Goal: Task Accomplishment & Management: Complete application form

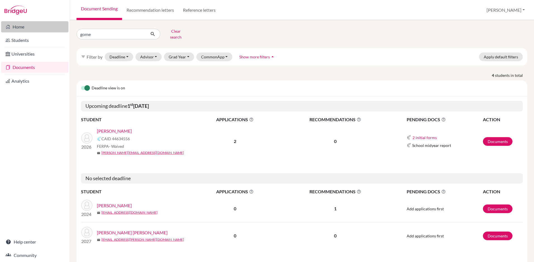
click at [54, 31] on div "Home Students Universities Documents Analytics Help center Community Document S…" at bounding box center [267, 131] width 534 height 262
type input "bl"
click button "submit" at bounding box center [152, 34] width 15 height 11
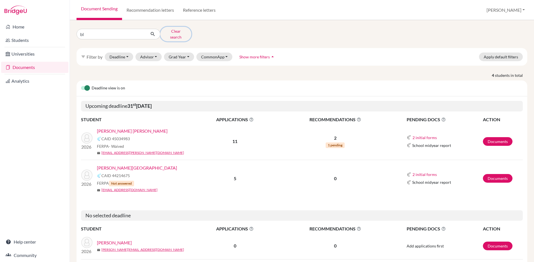
click at [175, 33] on button "Clear search" at bounding box center [175, 34] width 31 height 15
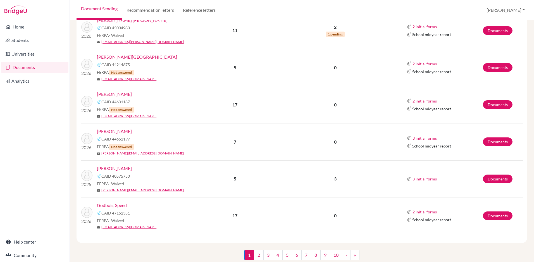
scroll to position [709, 0]
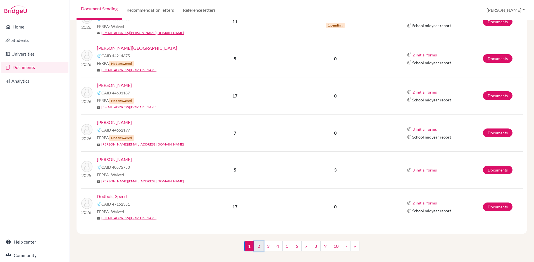
click at [259, 241] on link "2" at bounding box center [259, 246] width 10 height 11
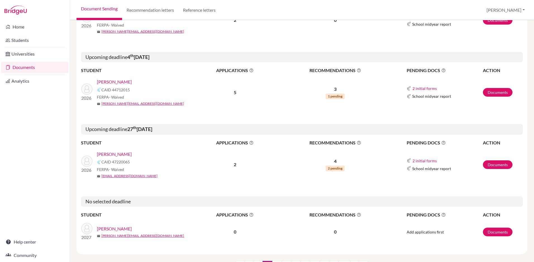
scroll to position [911, 0]
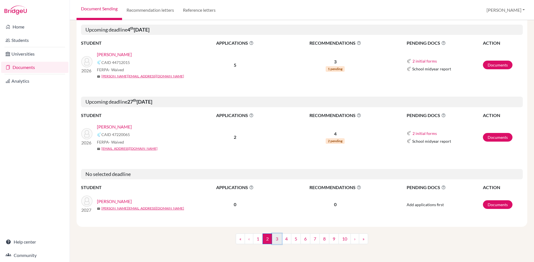
click at [278, 240] on link "3" at bounding box center [277, 238] width 10 height 11
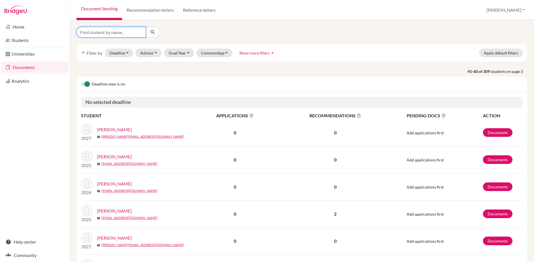
click at [106, 35] on input "Find student by name..." at bounding box center [110, 32] width 69 height 11
type input "bl"
click at [156, 32] on button "submit" at bounding box center [152, 32] width 15 height 11
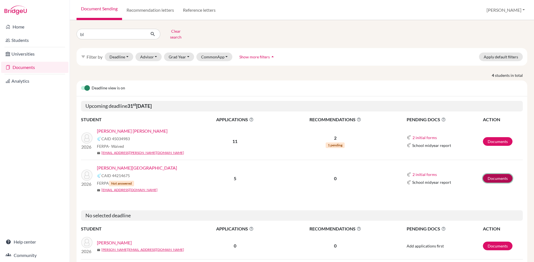
click at [495, 174] on link "Documents" at bounding box center [498, 178] width 30 height 9
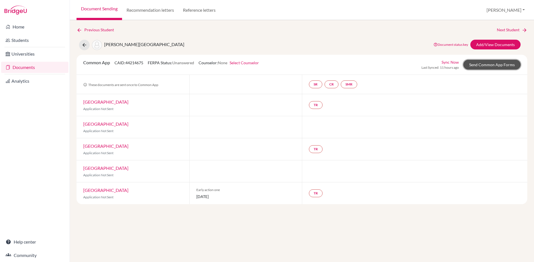
click at [487, 65] on link "Send Common App Forms" at bounding box center [491, 65] width 57 height 10
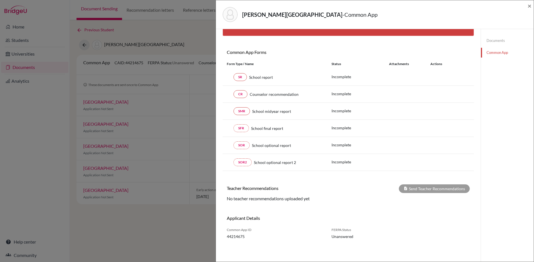
scroll to position [41, 0]
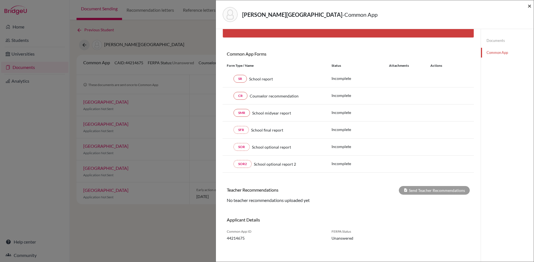
click at [529, 7] on span "×" at bounding box center [529, 6] width 4 height 8
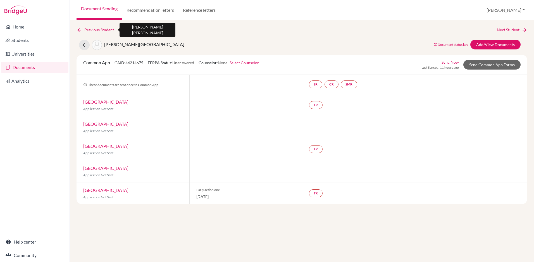
click at [99, 32] on link "Previous Student" at bounding box center [97, 30] width 42 height 6
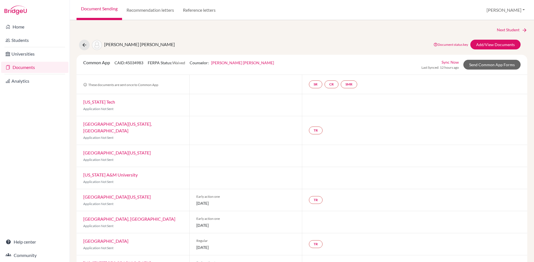
click at [100, 8] on link "Document Sending" at bounding box center [99, 10] width 46 height 20
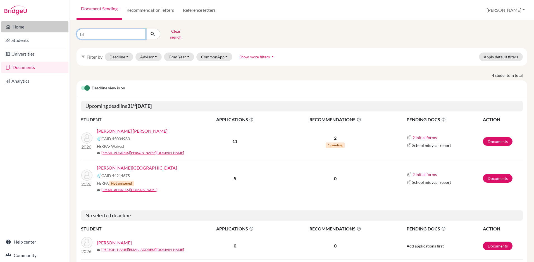
drag, startPoint x: 111, startPoint y: 31, endPoint x: 56, endPoint y: 31, distance: 54.4
click at [56, 31] on div "Home Students Universities Documents Analytics Help center Community Document S…" at bounding box center [267, 131] width 534 height 262
type input "pisku"
drag, startPoint x: 115, startPoint y: 34, endPoint x: 57, endPoint y: 32, distance: 57.8
click at [57, 32] on div "Home Students Universities Documents Analytics Help center Community Document S…" at bounding box center [267, 131] width 534 height 262
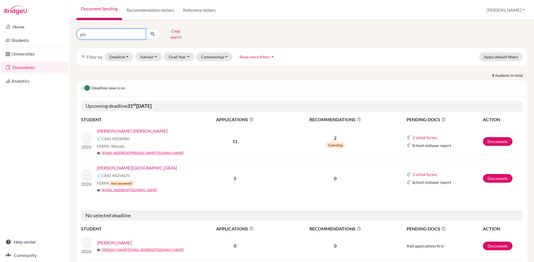
type input "pis"
click at [156, 32] on button "submit" at bounding box center [152, 34] width 15 height 11
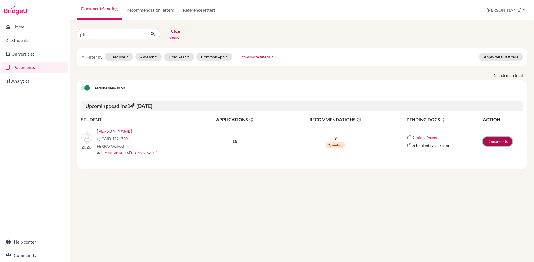
click at [499, 137] on link "Documents" at bounding box center [498, 141] width 30 height 9
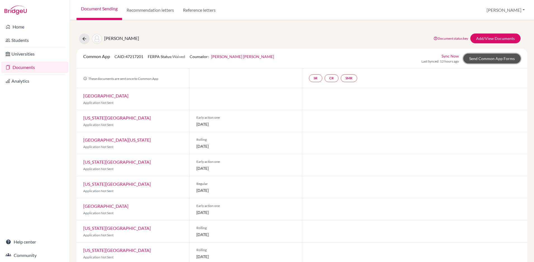
click at [475, 60] on link "Send Common App Forms" at bounding box center [491, 59] width 57 height 10
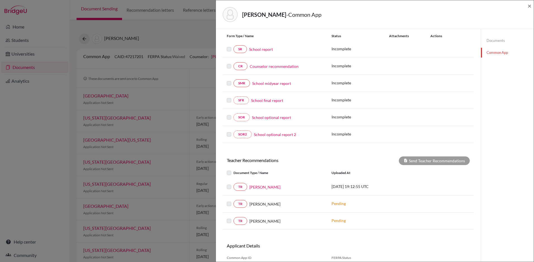
scroll to position [90, 0]
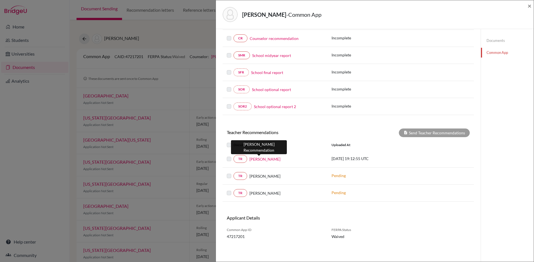
click at [266, 161] on link "Jack Young" at bounding box center [264, 159] width 31 height 6
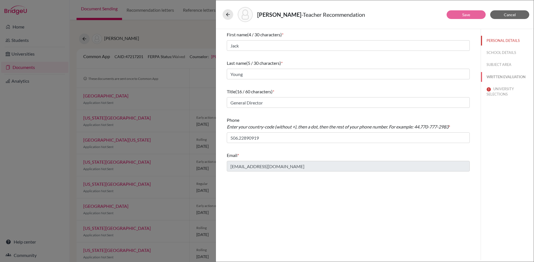
click at [499, 76] on button "WRITTEN EVALUATION" at bounding box center [507, 77] width 53 height 10
type input "Grades 3-12 I was his Admin"
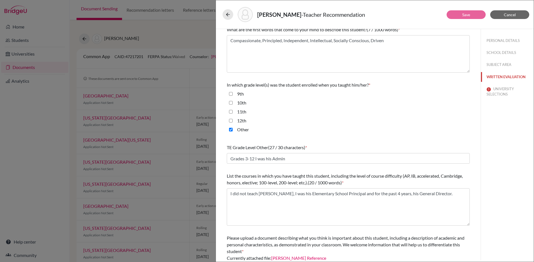
scroll to position [120, 0]
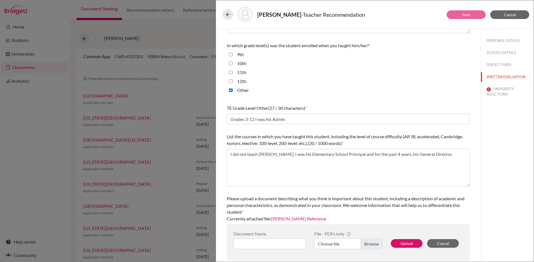
click at [302, 218] on link "Alejandro Piskulich Reference" at bounding box center [298, 218] width 55 height 5
